Goal: Task Accomplishment & Management: Manage account settings

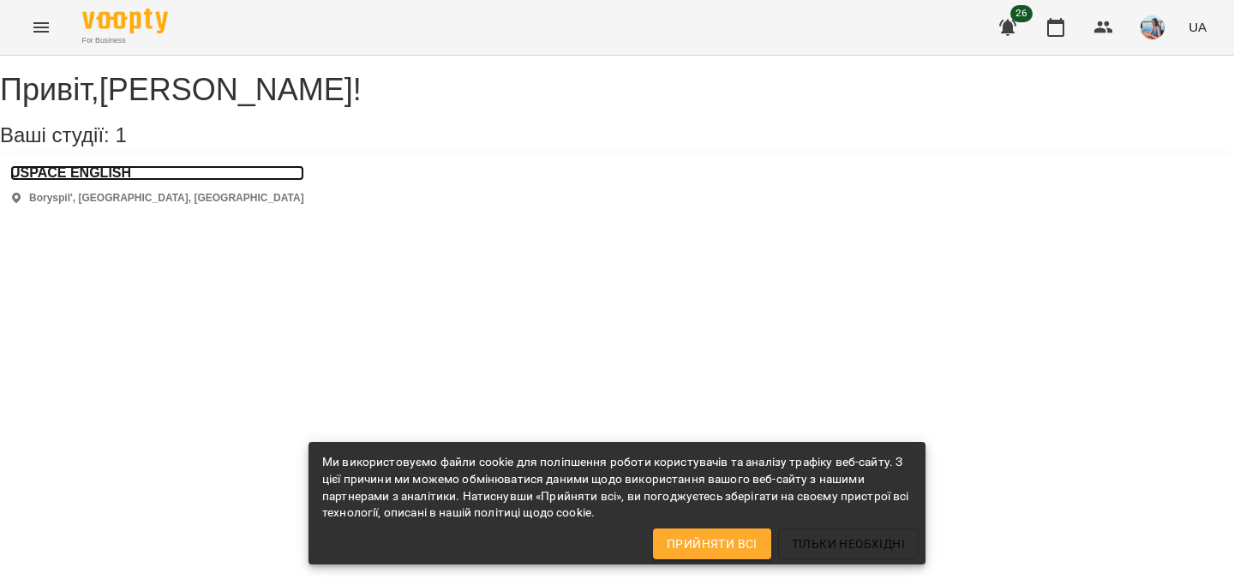
click at [119, 181] on h3 "USPACE ENGLISH" at bounding box center [157, 172] width 294 height 15
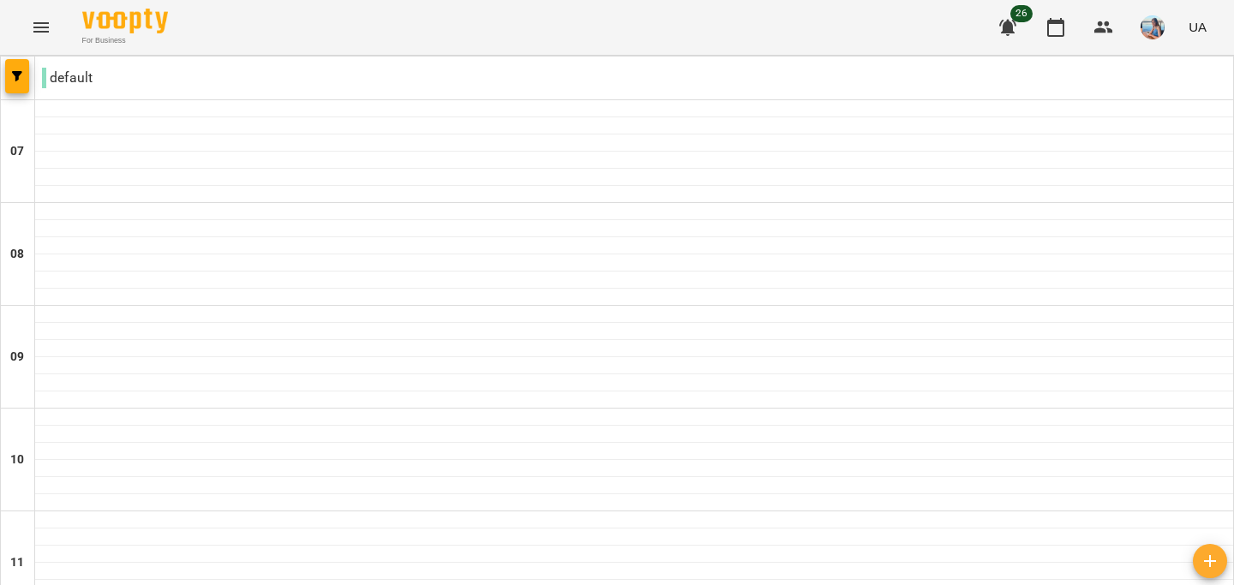
scroll to position [1171, 0]
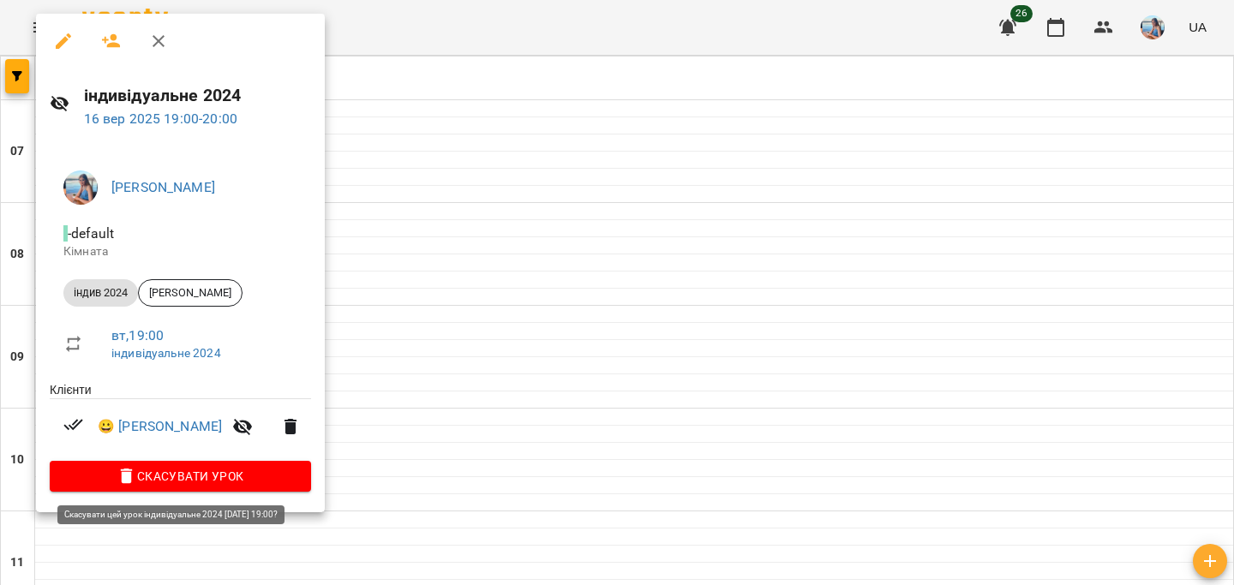
click at [227, 480] on span "Скасувати Урок" at bounding box center [180, 476] width 234 height 21
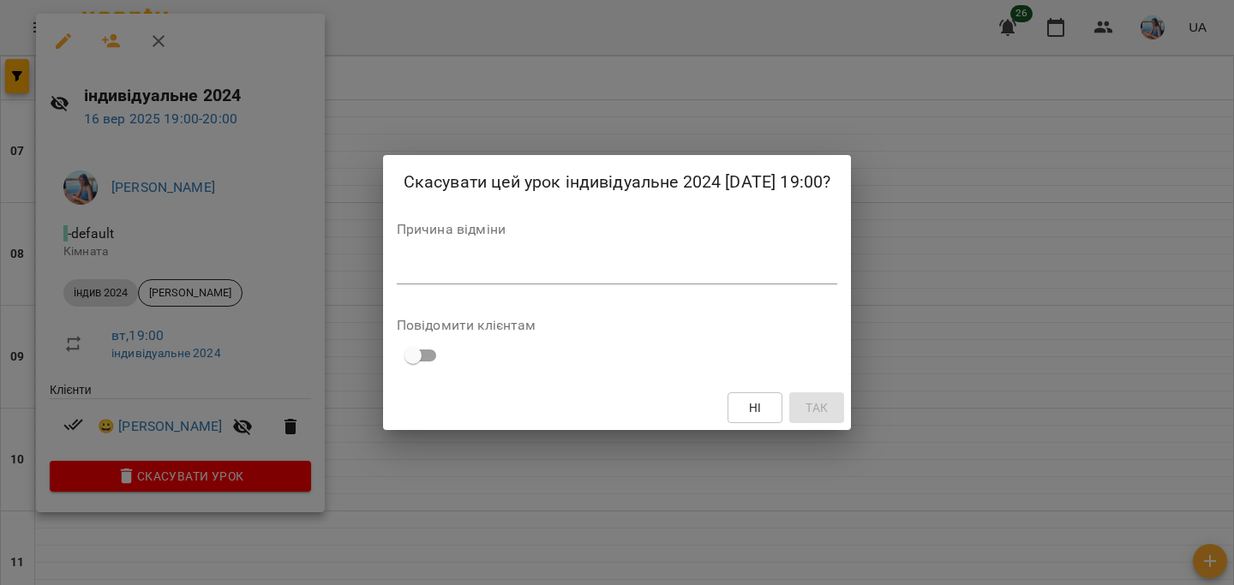
click at [438, 270] on textarea at bounding box center [617, 270] width 441 height 16
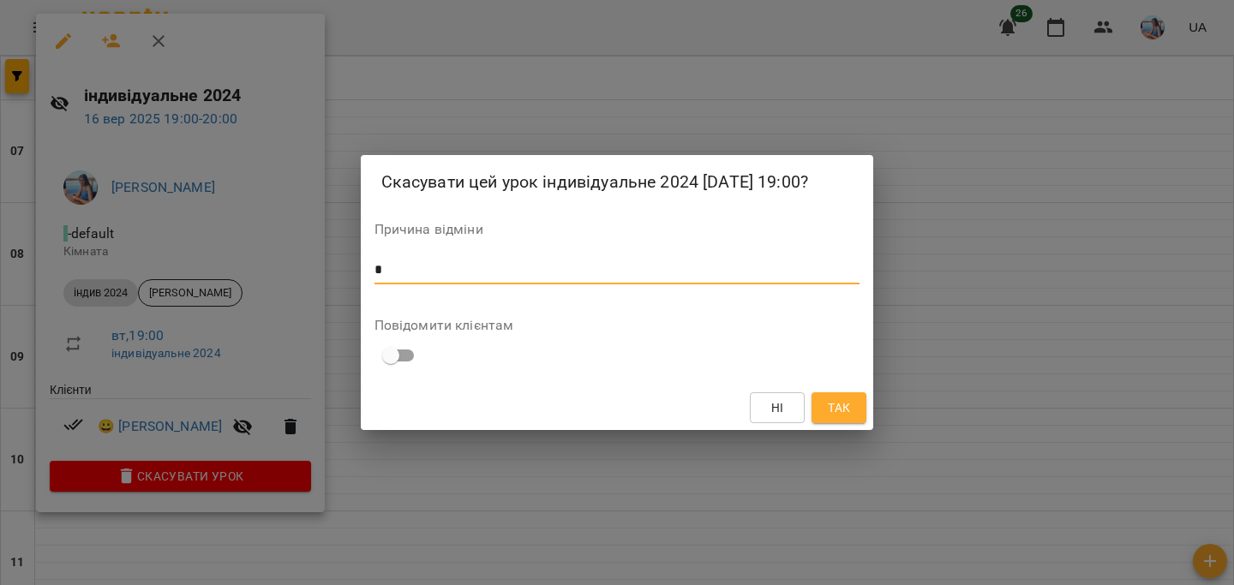
type textarea "*"
click at [834, 415] on span "Так" at bounding box center [839, 408] width 22 height 21
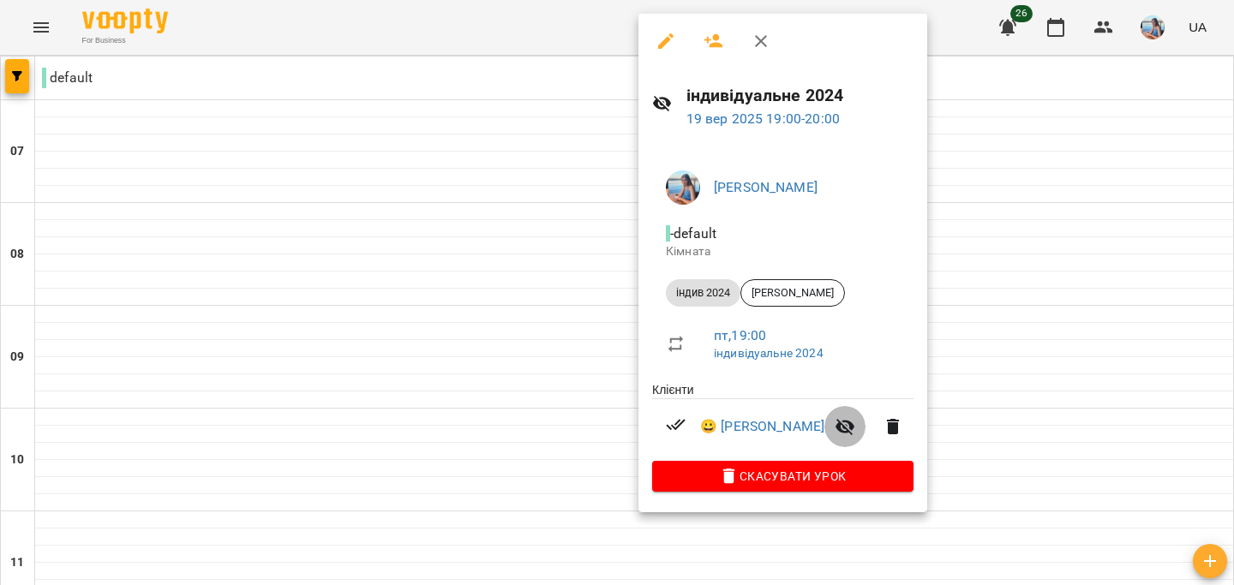
click at [853, 422] on icon "button" at bounding box center [845, 426] width 21 height 21
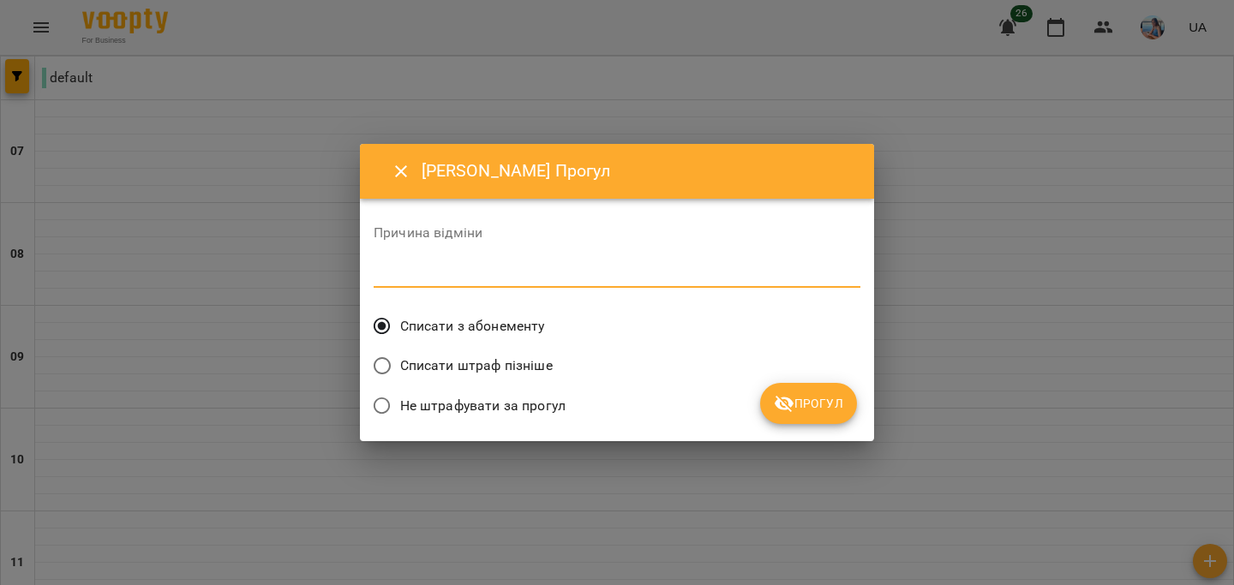
click at [627, 274] on textarea at bounding box center [617, 274] width 487 height 16
type textarea "*"
click at [393, 171] on icon "Close" at bounding box center [401, 171] width 21 height 21
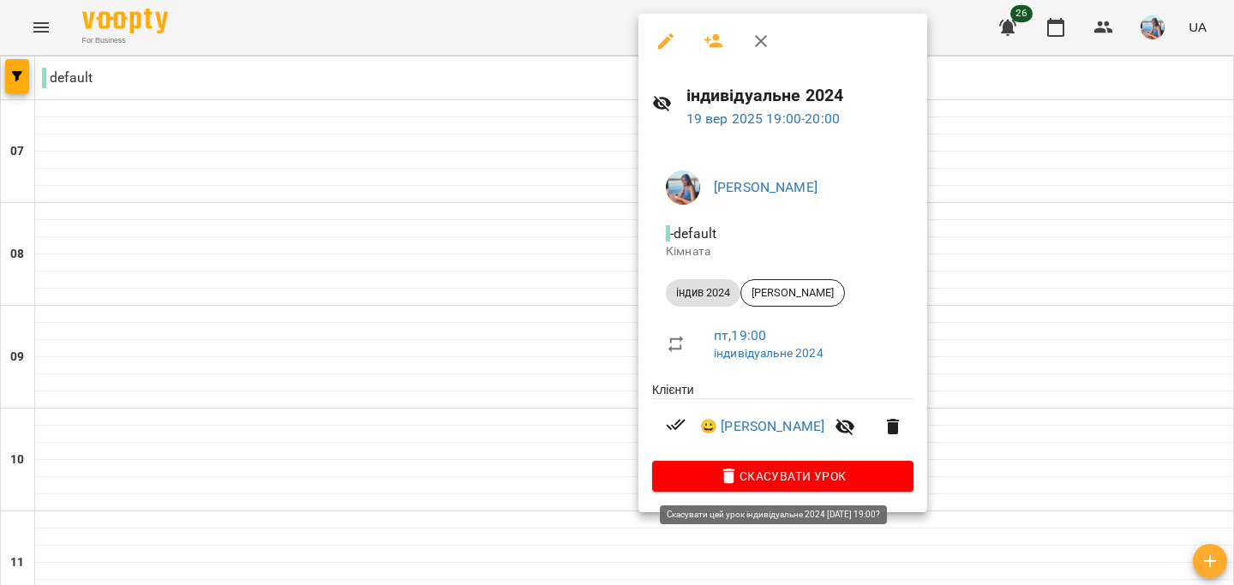
click at [851, 478] on span "Скасувати Урок" at bounding box center [783, 476] width 234 height 21
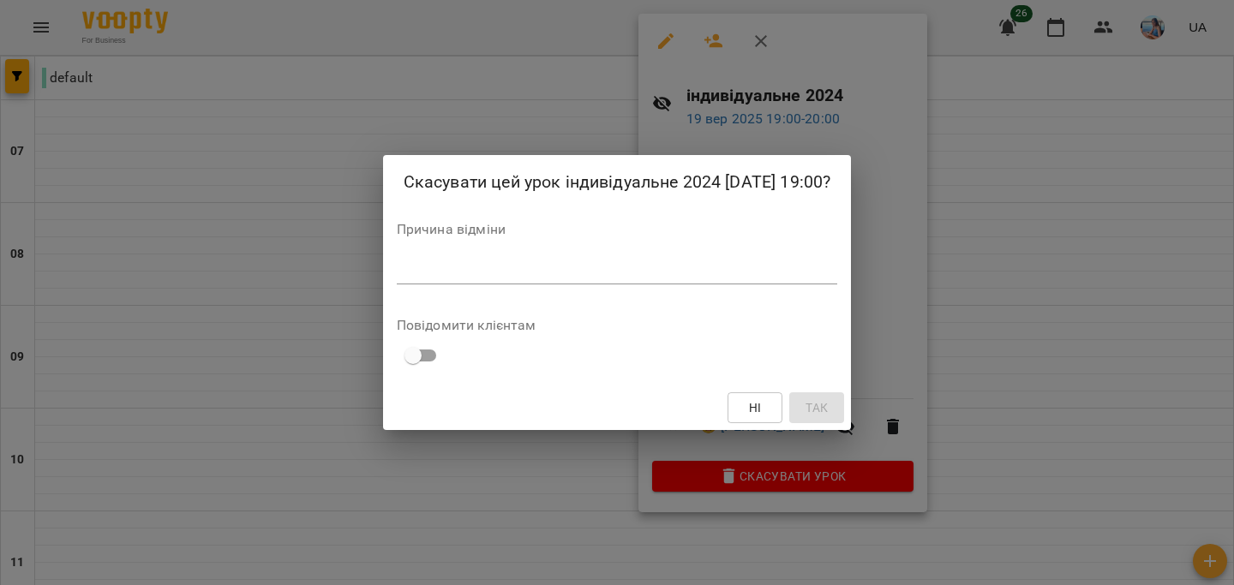
click at [571, 271] on textarea at bounding box center [617, 270] width 441 height 16
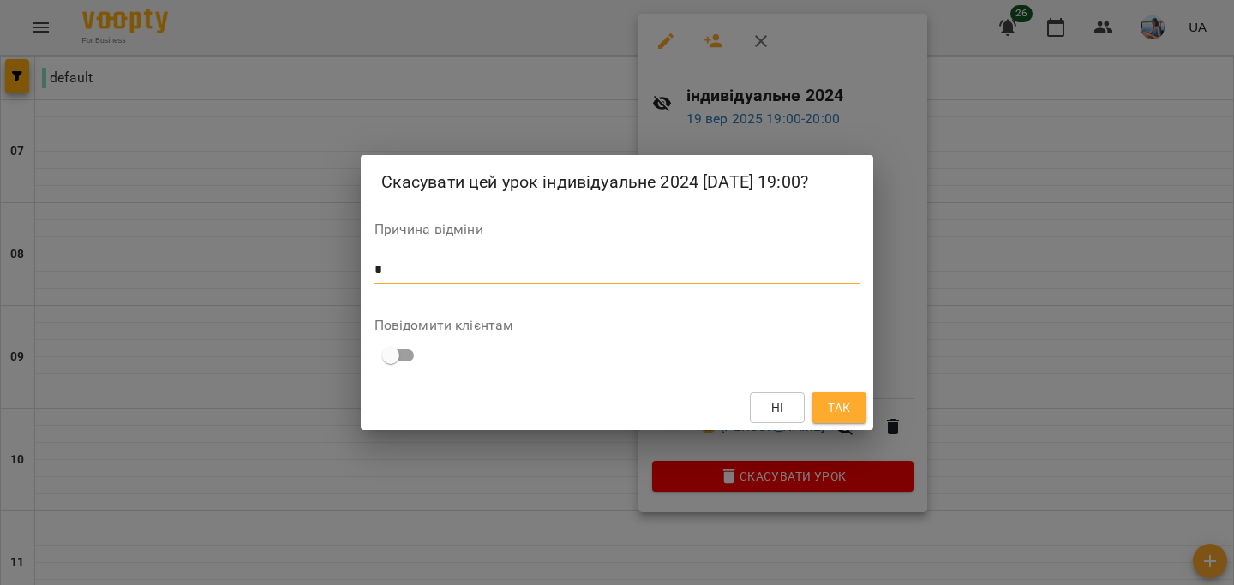
type textarea "*"
click at [847, 411] on span "Так" at bounding box center [839, 408] width 22 height 21
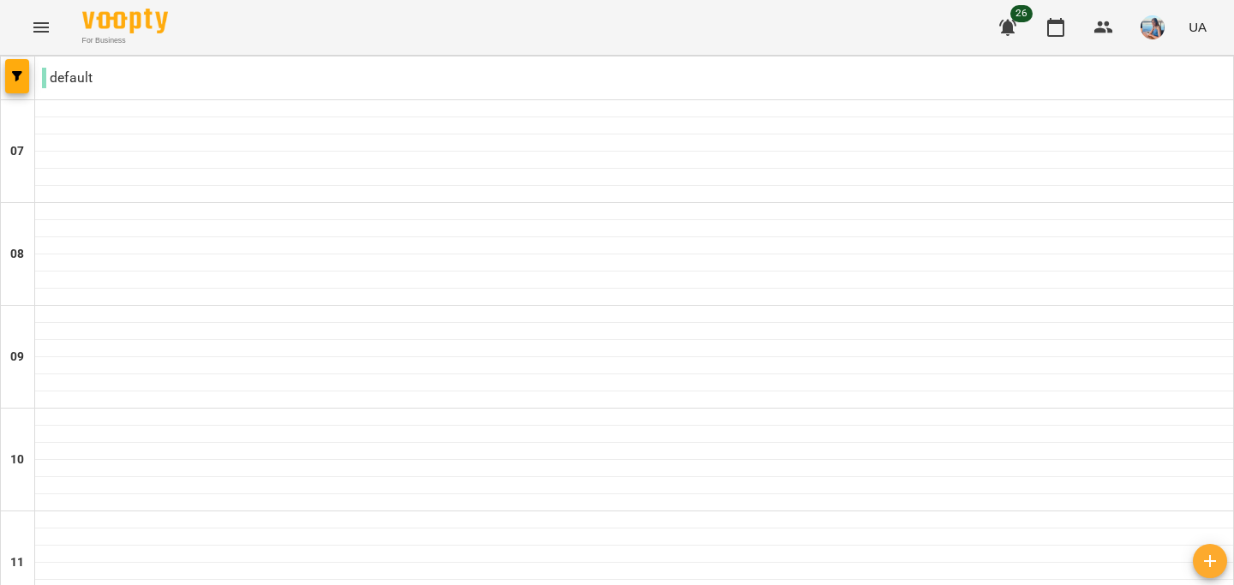
type input "**********"
